Goal: Information Seeking & Learning: Understand process/instructions

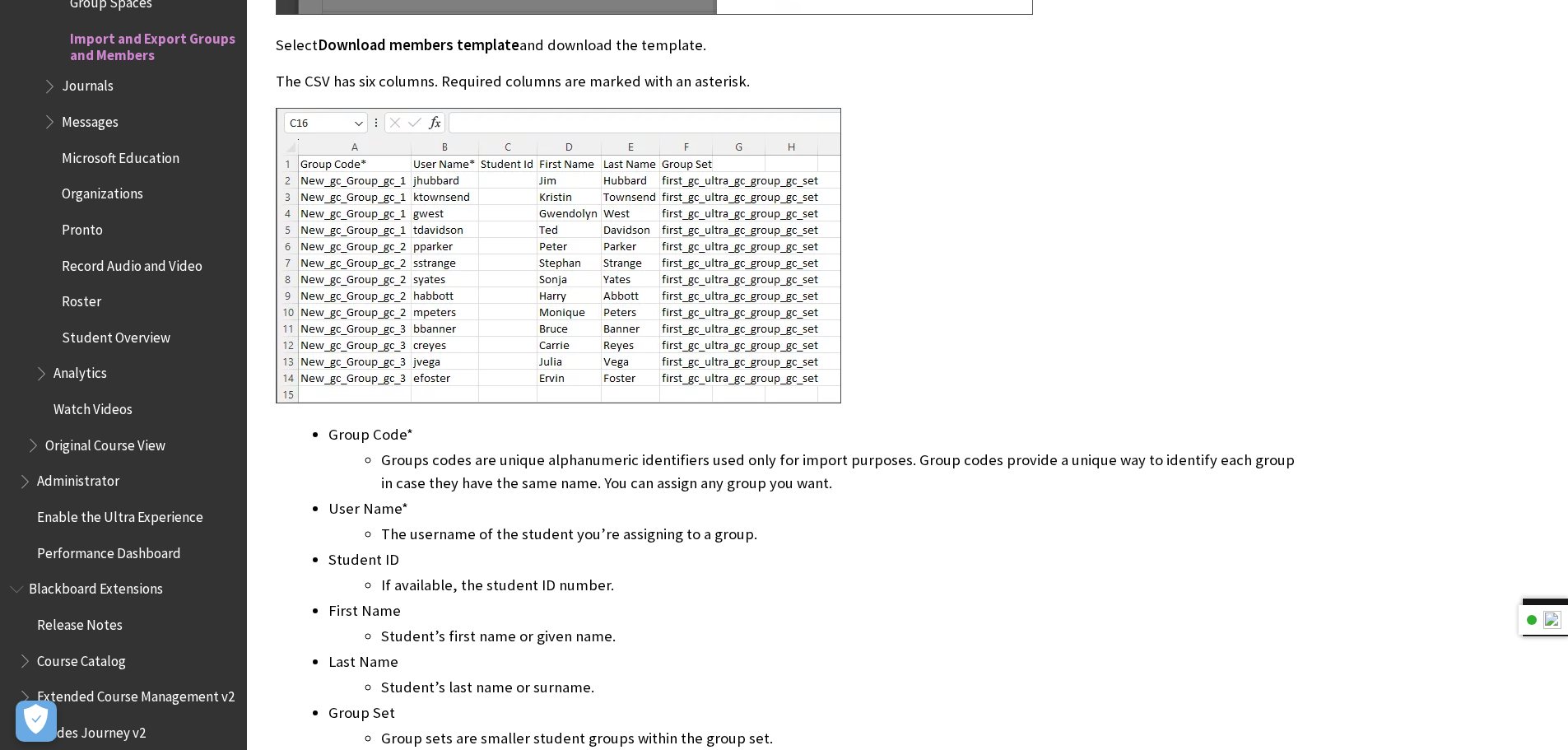
scroll to position [6102, 0]
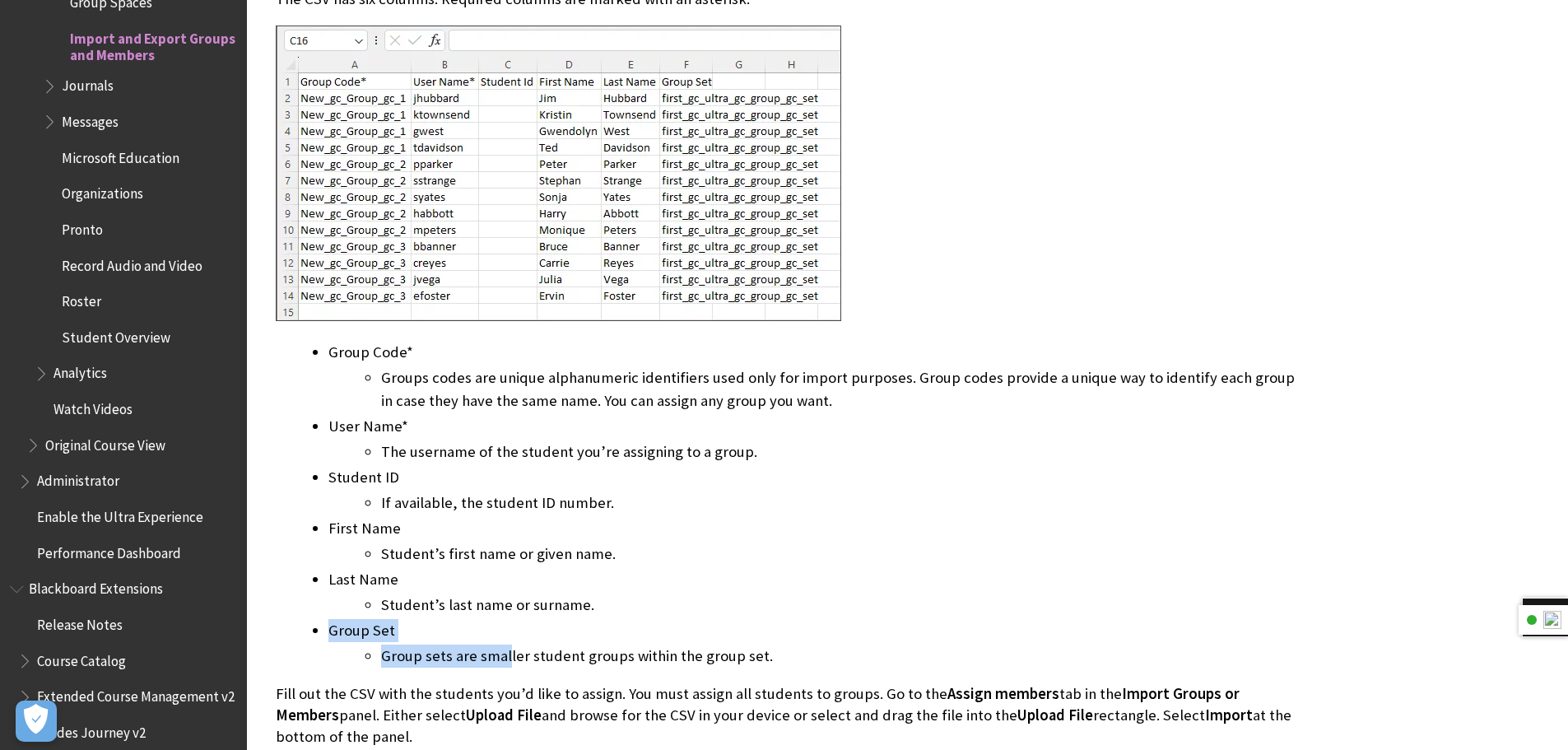
drag, startPoint x: 508, startPoint y: 652, endPoint x: 698, endPoint y: 633, distance: 190.9
click at [698, 633] on li "Group Set Group sets are smaller student groups within the group set." at bounding box center [811, 642] width 967 height 48
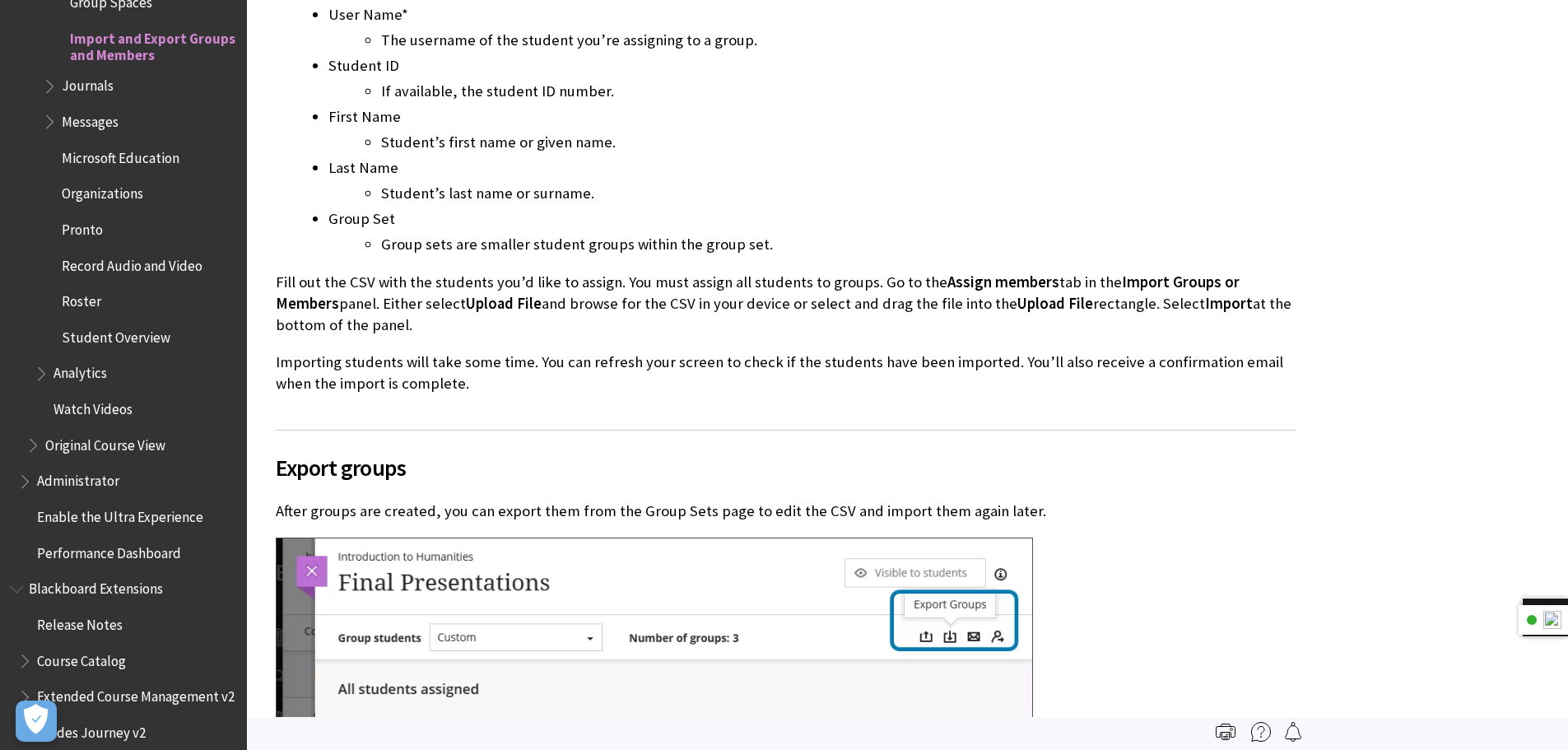
scroll to position [5938, 0]
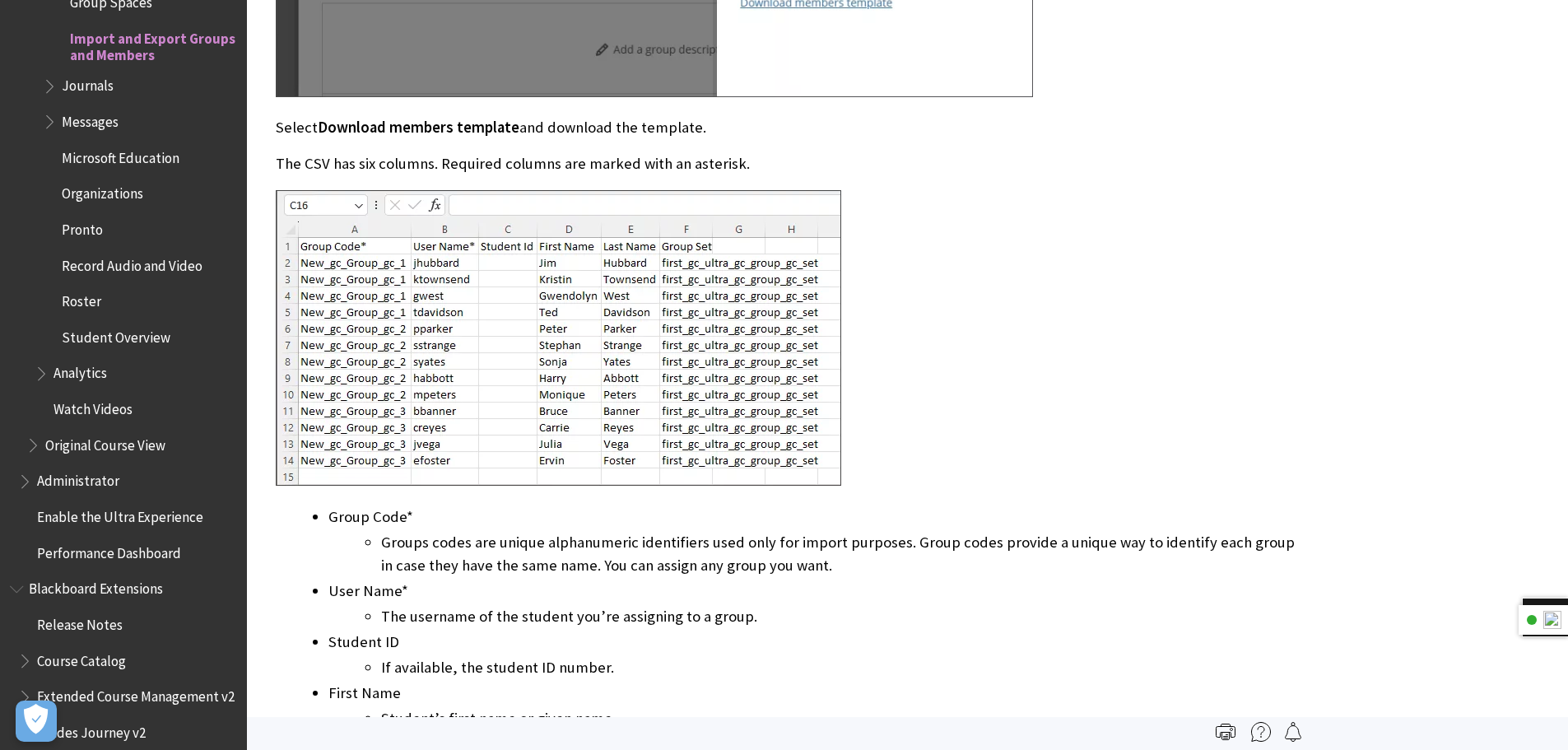
click at [626, 305] on img at bounding box center [559, 338] width 566 height 295
